Goal: Navigation & Orientation: Understand site structure

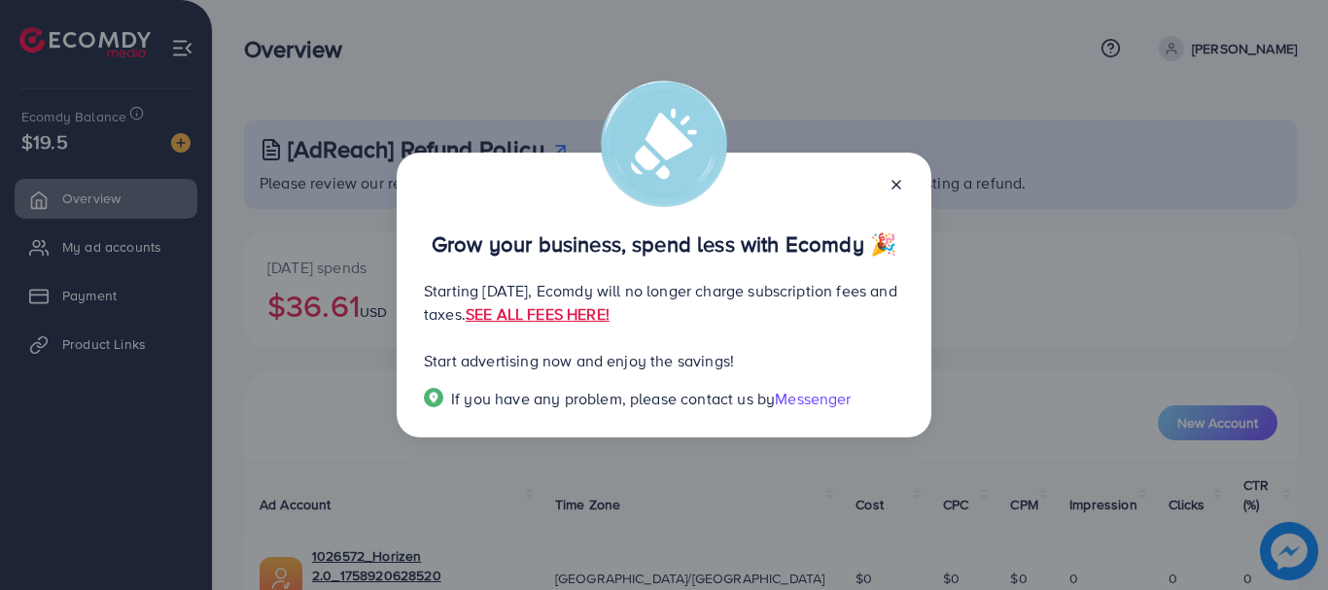
click at [888, 183] on icon at bounding box center [896, 185] width 16 height 16
